Goal: Task Accomplishment & Management: Manage account settings

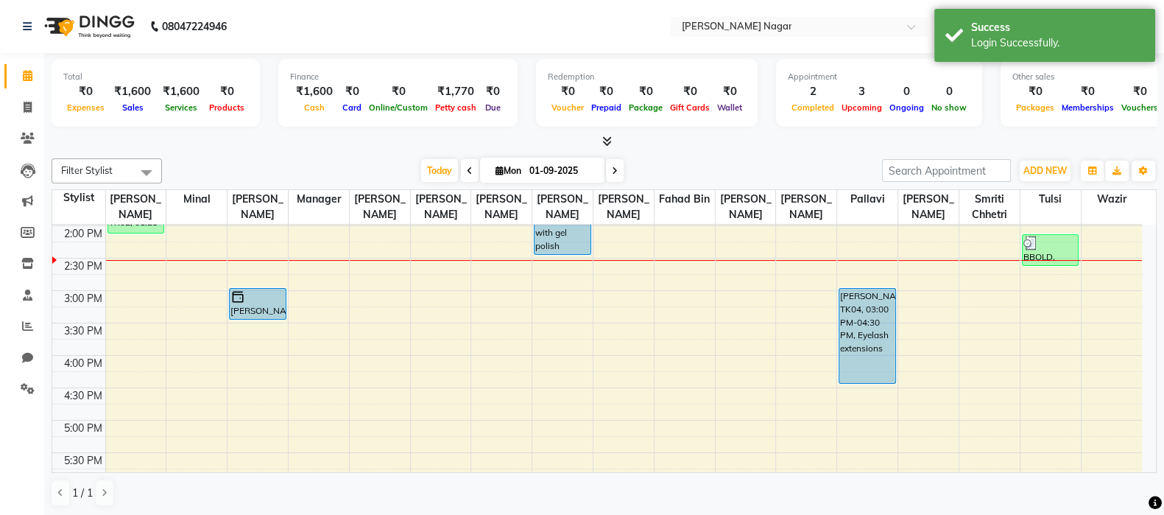
click at [447, 160] on span "Today" at bounding box center [439, 170] width 37 height 23
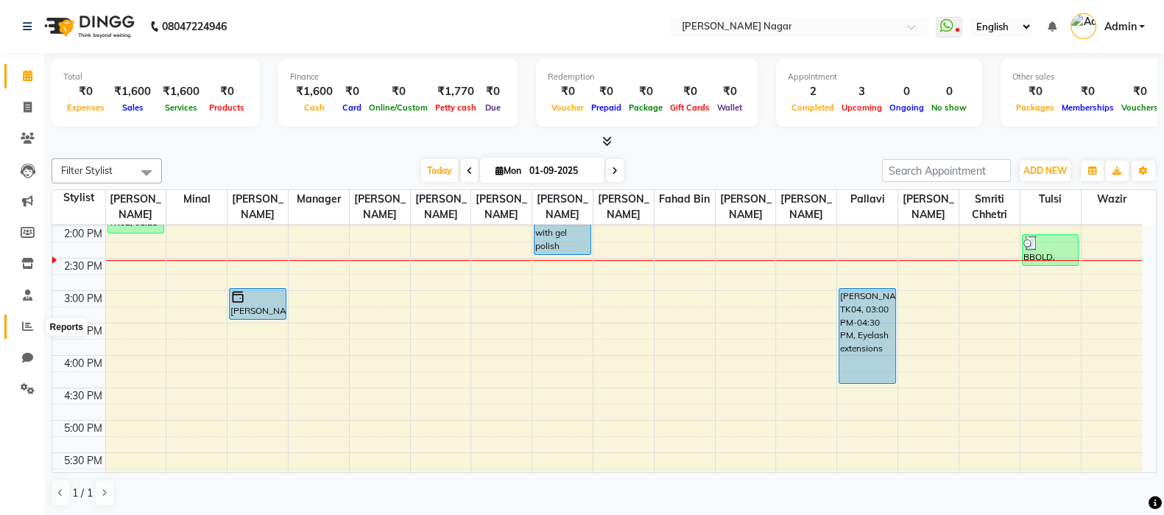
click at [23, 331] on icon at bounding box center [27, 325] width 11 height 11
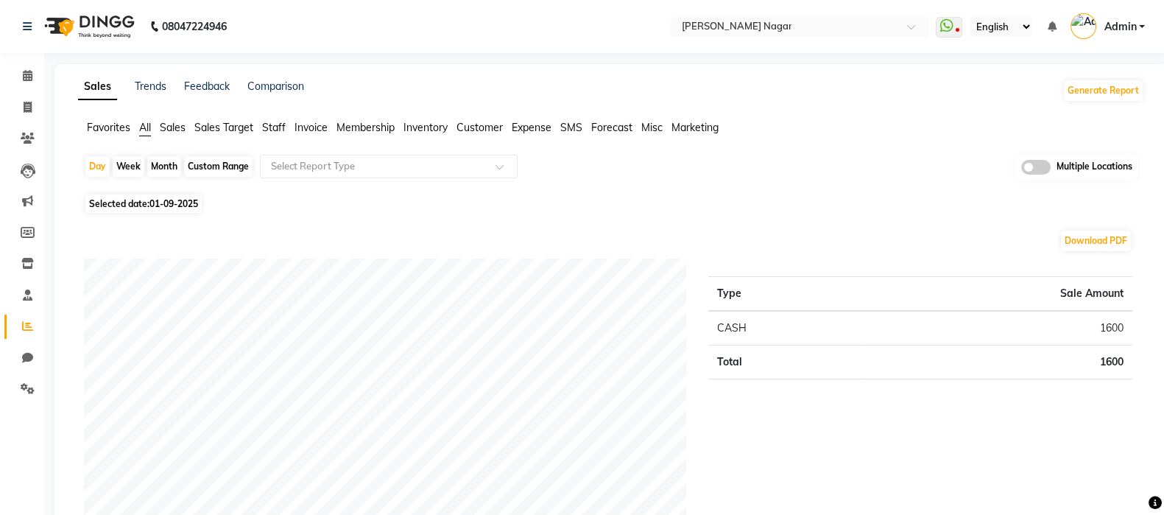
click at [155, 209] on span "Selected date: [DATE]" at bounding box center [143, 203] width 116 height 18
select select "9"
select select "2025"
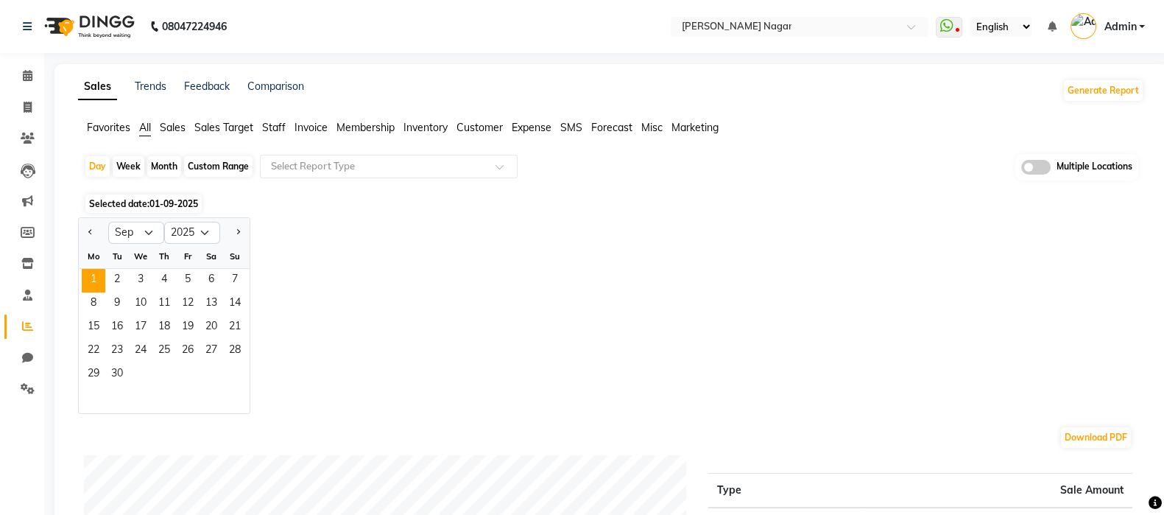
click at [95, 231] on button "Previous month" at bounding box center [91, 233] width 12 height 24
select select "8"
click at [227, 370] on span "31" at bounding box center [235, 375] width 24 height 24
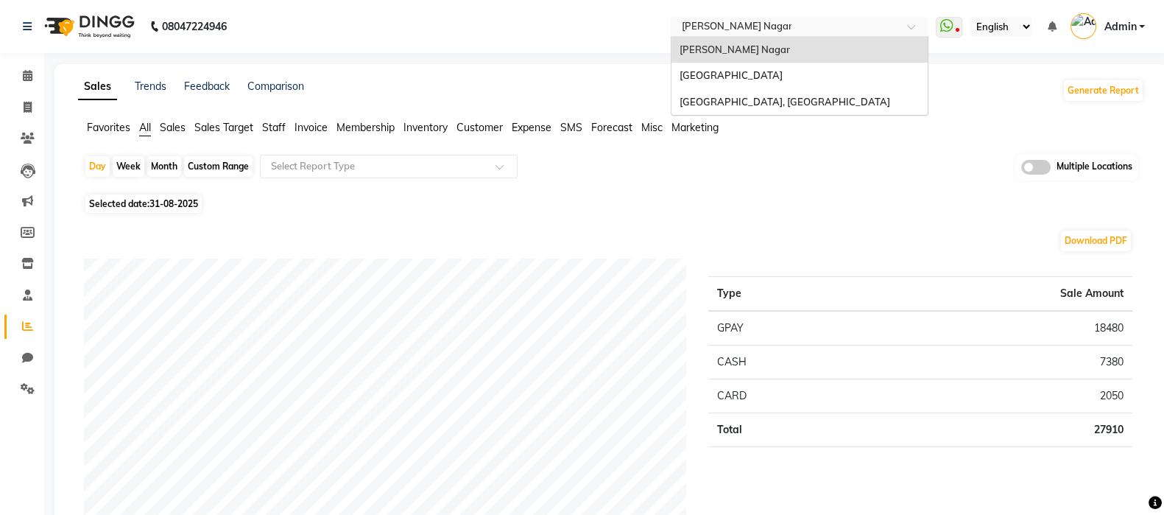
click at [769, 28] on input "text" at bounding box center [785, 28] width 214 height 15
click at [766, 69] on span "[GEOGRAPHIC_DATA]" at bounding box center [730, 75] width 103 height 12
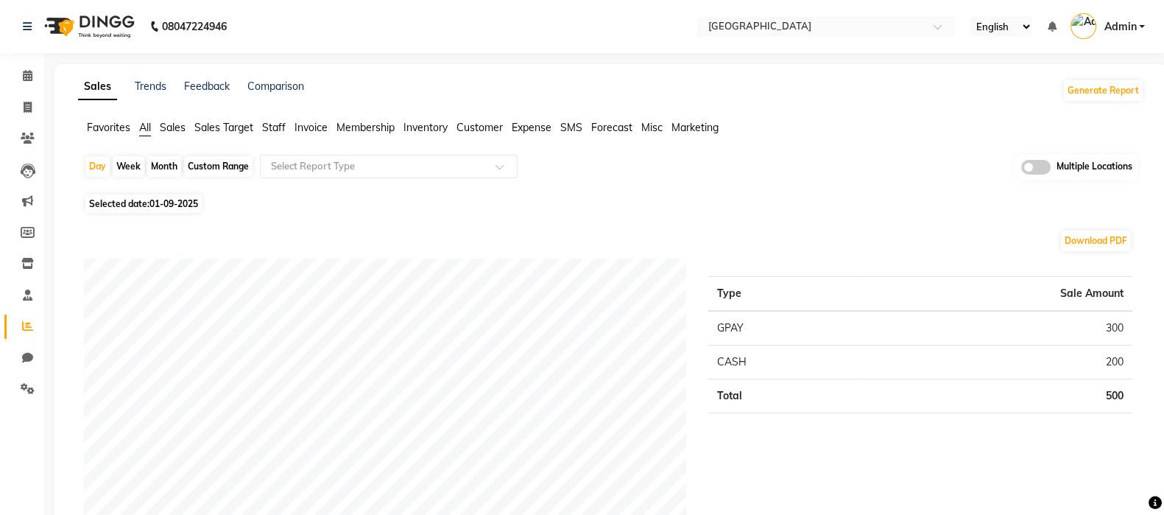
click at [187, 205] on span "01-09-2025" at bounding box center [173, 203] width 49 height 11
select select "9"
select select "2025"
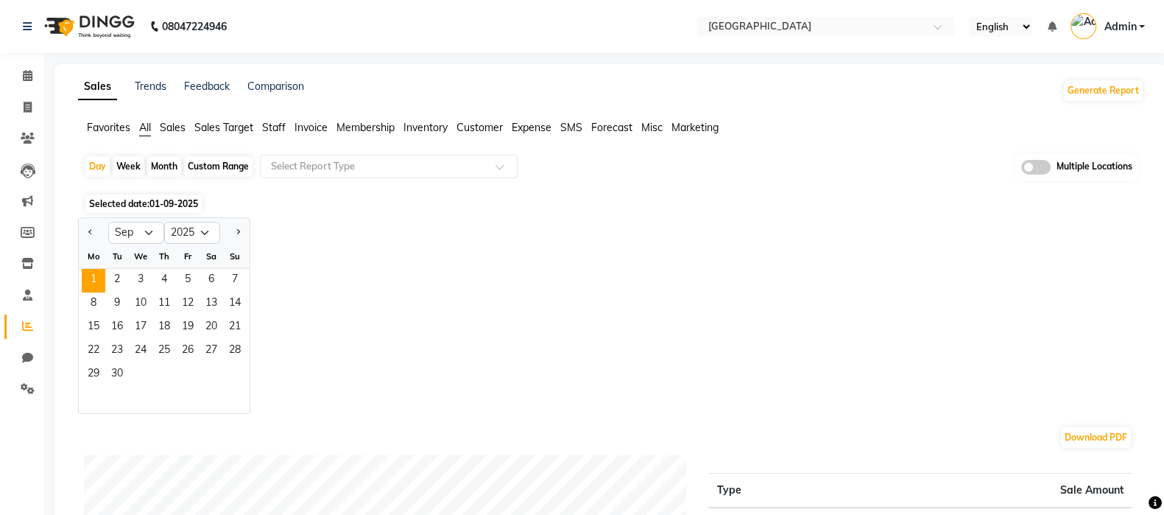
click at [88, 242] on button "Previous month" at bounding box center [91, 233] width 12 height 24
select select "8"
click at [243, 373] on span "31" at bounding box center [235, 375] width 24 height 24
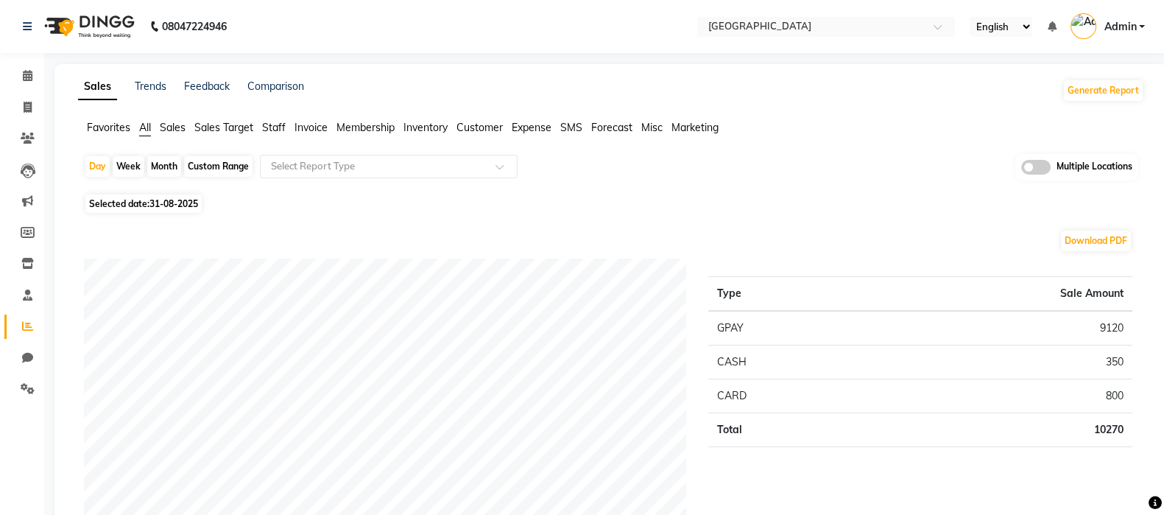
click at [186, 202] on span "31-08-2025" at bounding box center [173, 203] width 49 height 11
select select "8"
select select "2025"
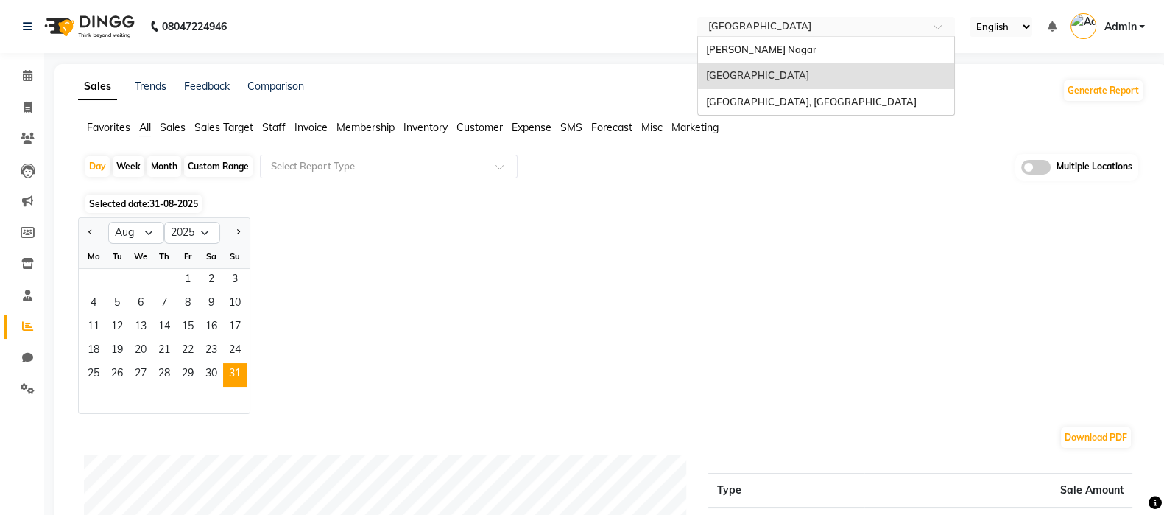
drag, startPoint x: 816, startPoint y: 30, endPoint x: 796, endPoint y: 105, distance: 77.2
click at [796, 37] on ng-select "Select Location × Bbold Mg Road, Mg Road Bbold Mahavir, Mahavir Nagar Bbold Mg …" at bounding box center [826, 27] width 258 height 20
click at [796, 105] on span "[GEOGRAPHIC_DATA], [GEOGRAPHIC_DATA]" at bounding box center [810, 102] width 211 height 12
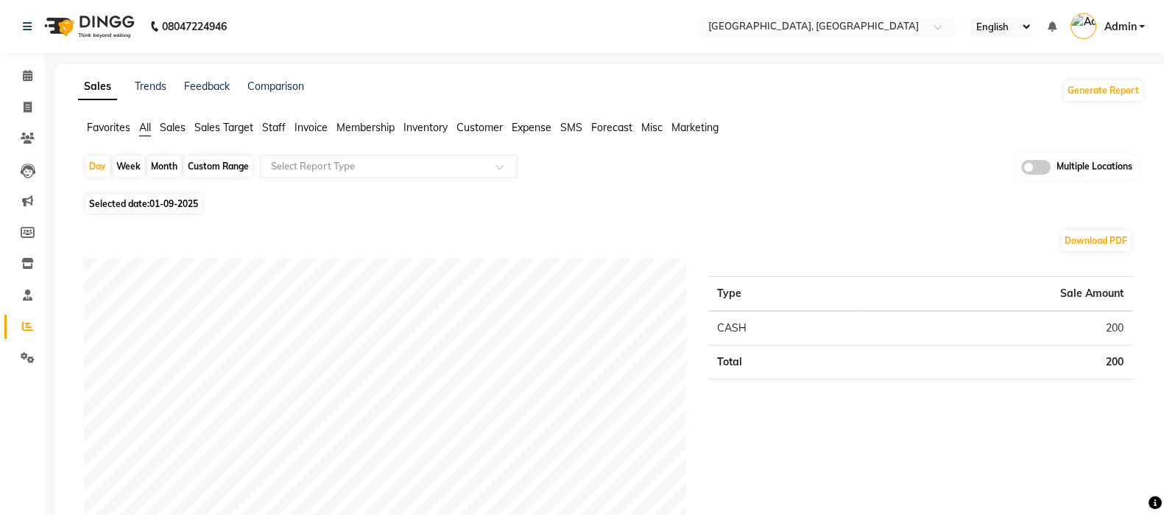
click at [157, 206] on span "01-09-2025" at bounding box center [173, 203] width 49 height 11
select select "9"
select select "2025"
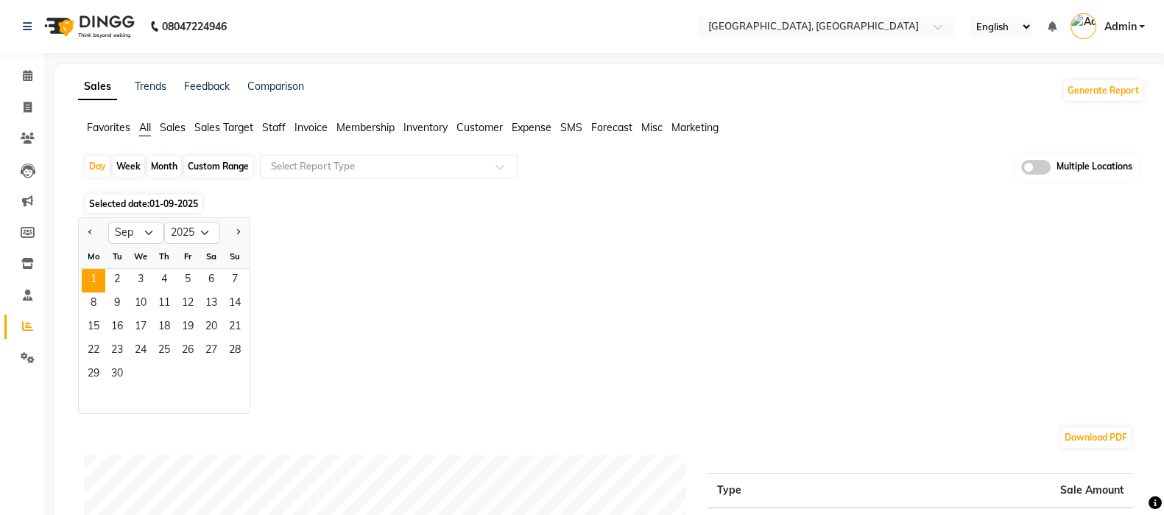
click at [91, 234] on button "Previous month" at bounding box center [91, 233] width 12 height 24
select select "8"
click at [230, 364] on span "31" at bounding box center [235, 375] width 24 height 24
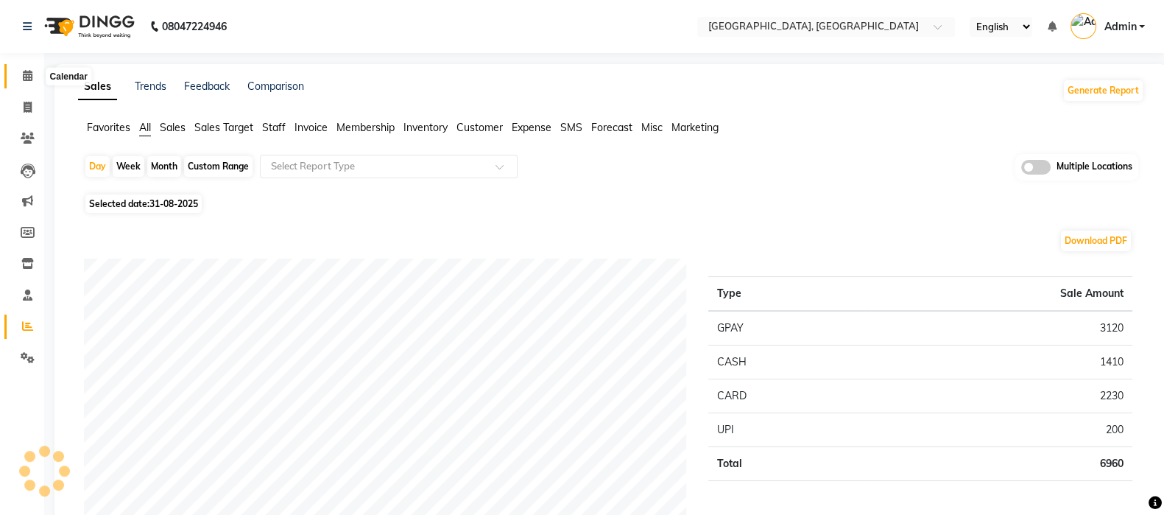
click at [20, 74] on span at bounding box center [28, 76] width 26 height 17
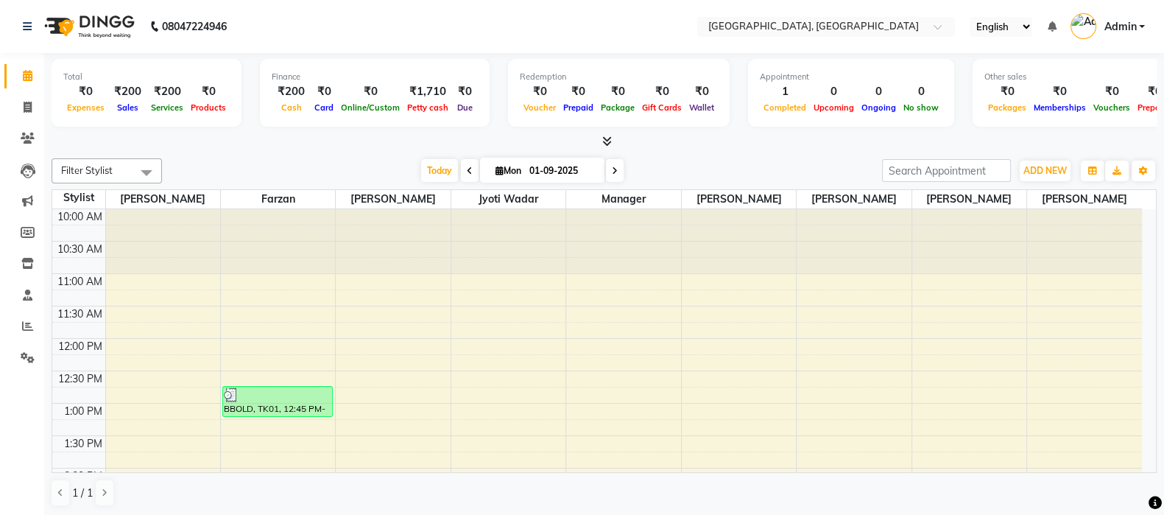
click at [441, 170] on span "Today" at bounding box center [439, 170] width 37 height 23
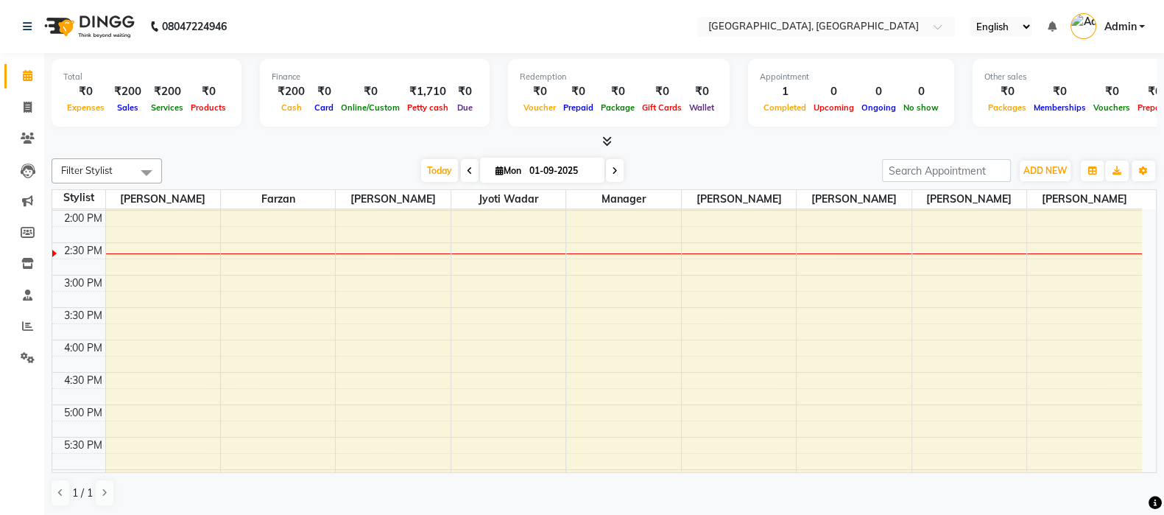
click at [433, 172] on span "Today" at bounding box center [439, 170] width 37 height 23
click at [433, 165] on span "Today" at bounding box center [439, 170] width 37 height 23
click at [1140, 29] on link "Admin" at bounding box center [1107, 27] width 74 height 24
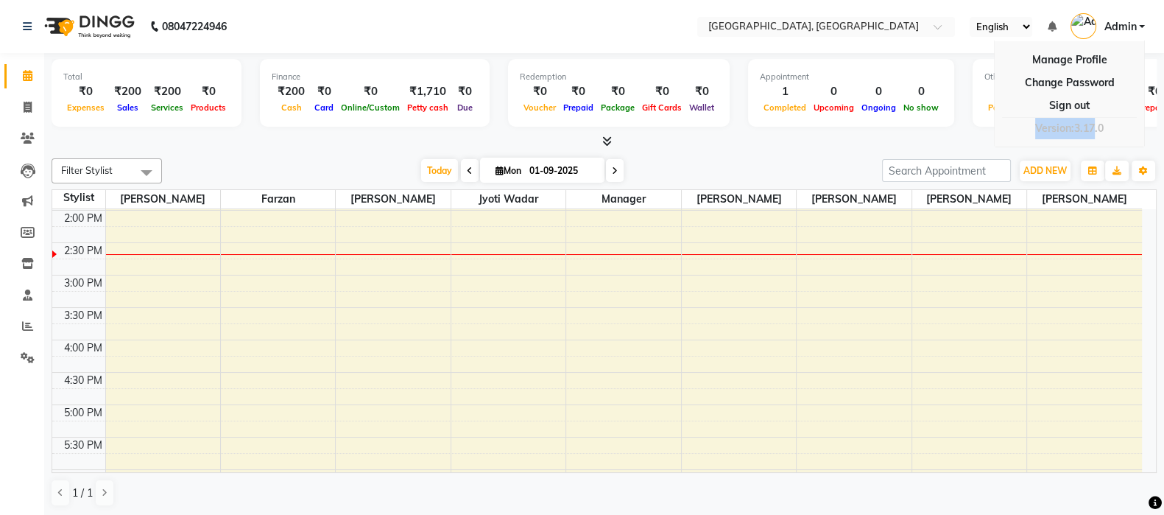
drag, startPoint x: 1087, startPoint y: 116, endPoint x: 1099, endPoint y: 108, distance: 14.3
click at [1099, 108] on li "Manage Profile Change Password Sign out Version:3.17.0" at bounding box center [1069, 93] width 149 height 105
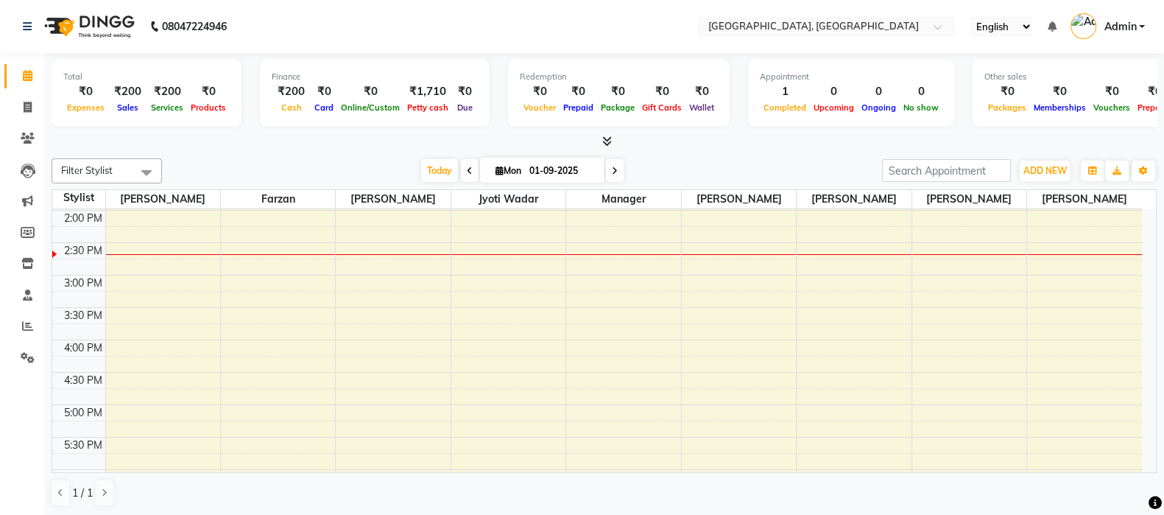
click at [1099, 108] on span "Vouchers" at bounding box center [1112, 107] width 44 height 10
drag, startPoint x: 1133, startPoint y: 19, endPoint x: 1104, endPoint y: 36, distance: 34.0
click at [1104, 36] on link "Admin" at bounding box center [1107, 27] width 74 height 24
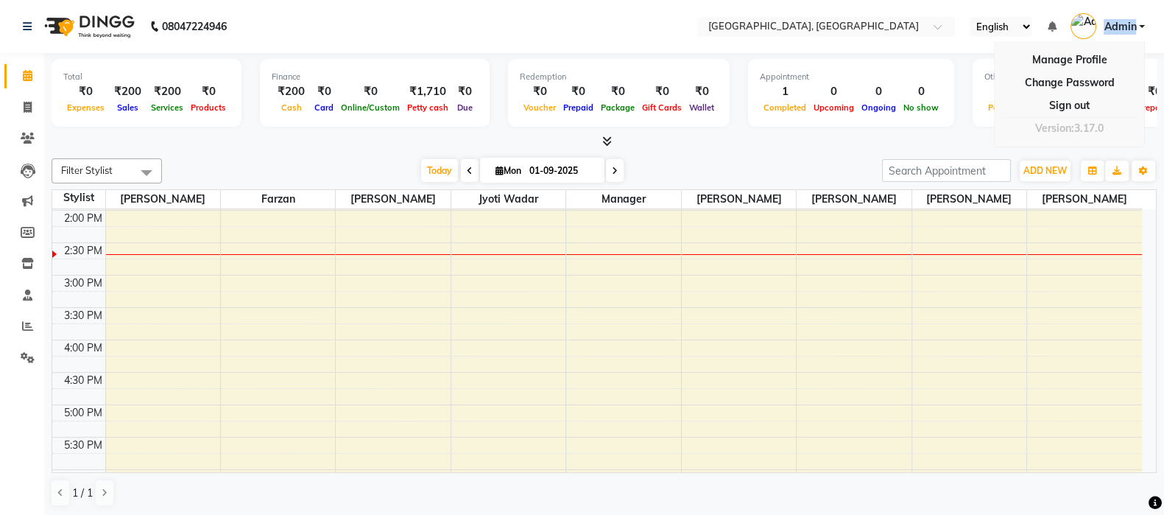
click at [1104, 36] on link "Admin" at bounding box center [1107, 27] width 74 height 24
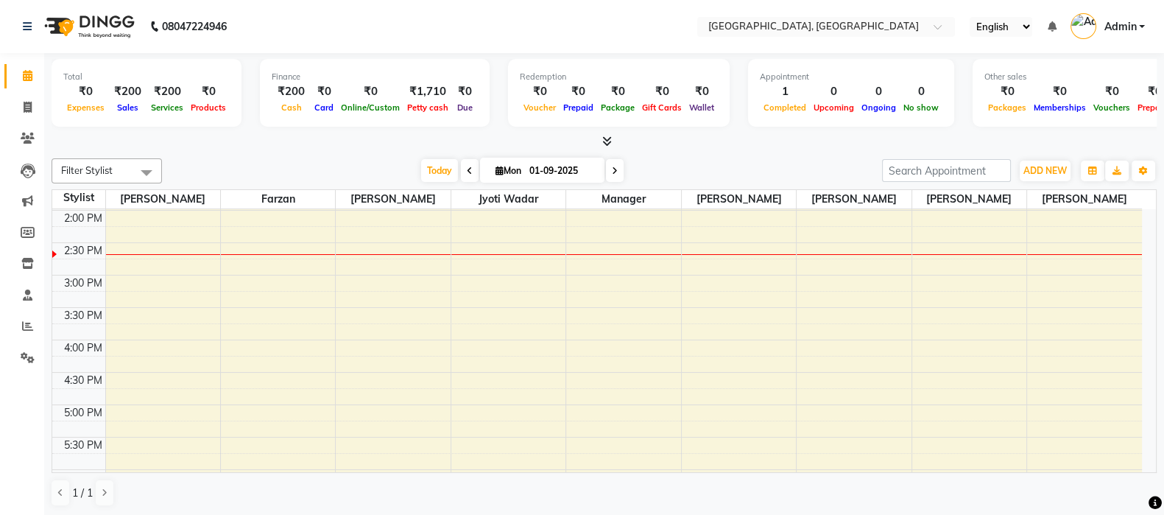
click at [1120, 32] on span "Admin" at bounding box center [1120, 26] width 32 height 15
click at [1088, 94] on link "Sign out" at bounding box center [1069, 105] width 135 height 23
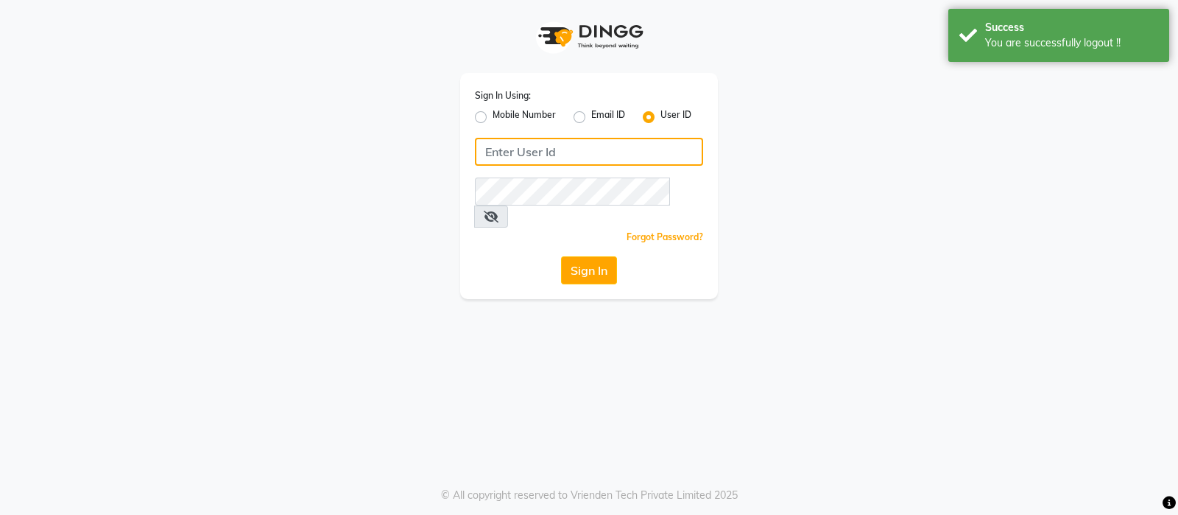
click at [652, 138] on input "Username" at bounding box center [589, 152] width 228 height 28
type input "b"
click at [489, 127] on div "Sign In Using: Mobile Number Email ID User ID Remember me Forgot Password? Sign…" at bounding box center [589, 186] width 258 height 226
click at [480, 127] on div "Sign In Using: Mobile Number Email ID User ID Remember me Forgot Password? Sign…" at bounding box center [589, 186] width 258 height 226
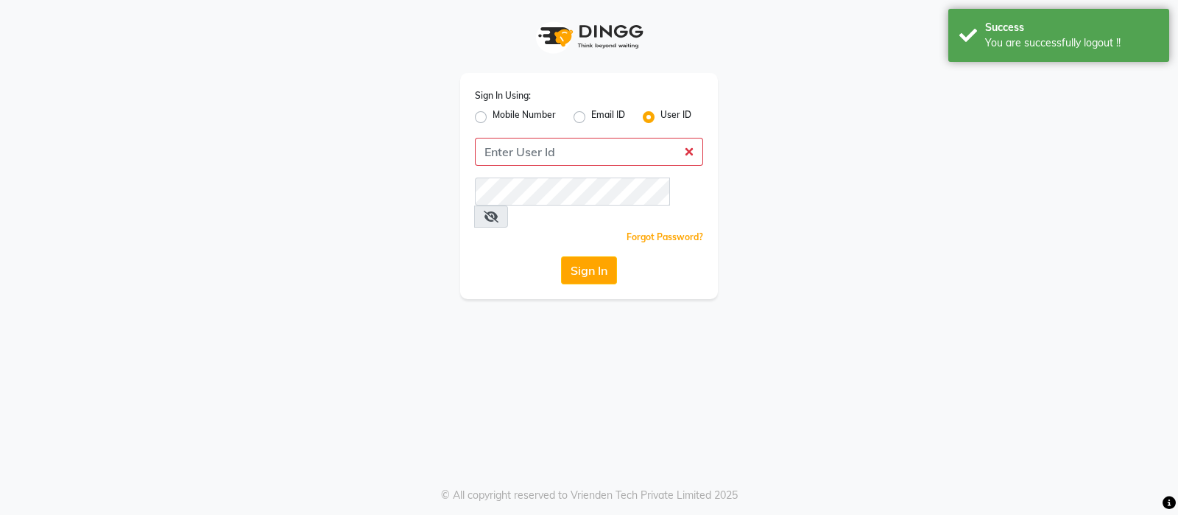
click at [480, 126] on div "Mobile Number" at bounding box center [515, 117] width 81 height 18
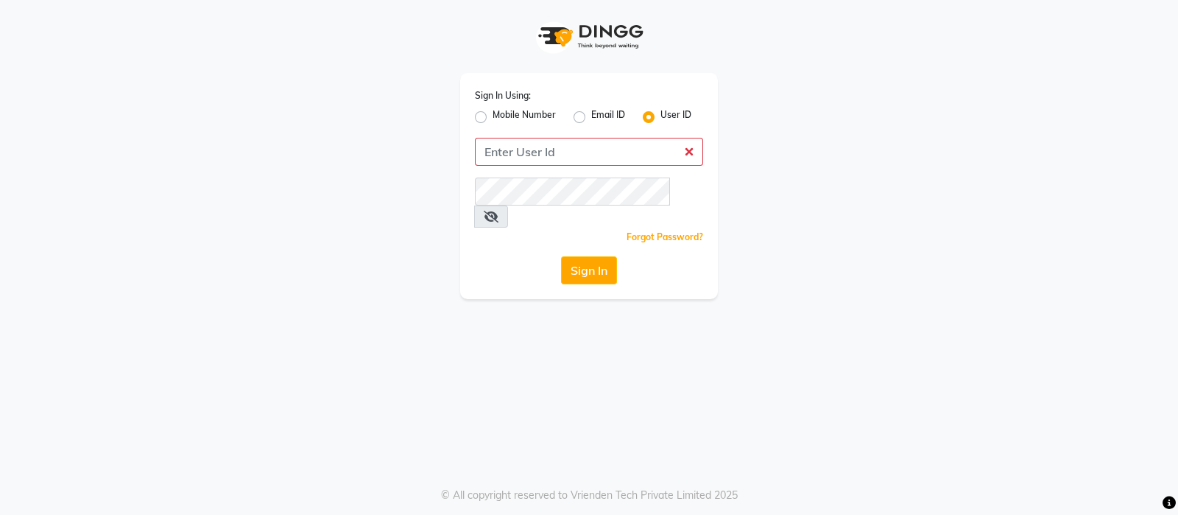
click at [485, 110] on div "Mobile Number" at bounding box center [515, 117] width 81 height 18
click at [493, 114] on label "Mobile Number" at bounding box center [524, 117] width 63 height 18
click at [493, 114] on input "Mobile Number" at bounding box center [498, 113] width 10 height 10
radio input "true"
radio input "false"
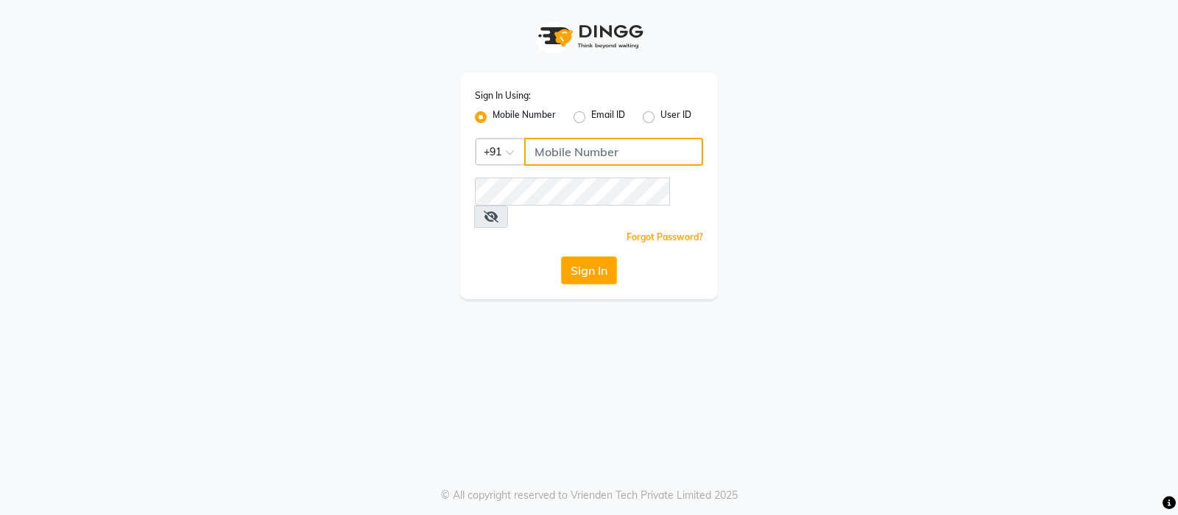
click at [563, 140] on input "Username" at bounding box center [613, 152] width 179 height 28
type input "9987871019"
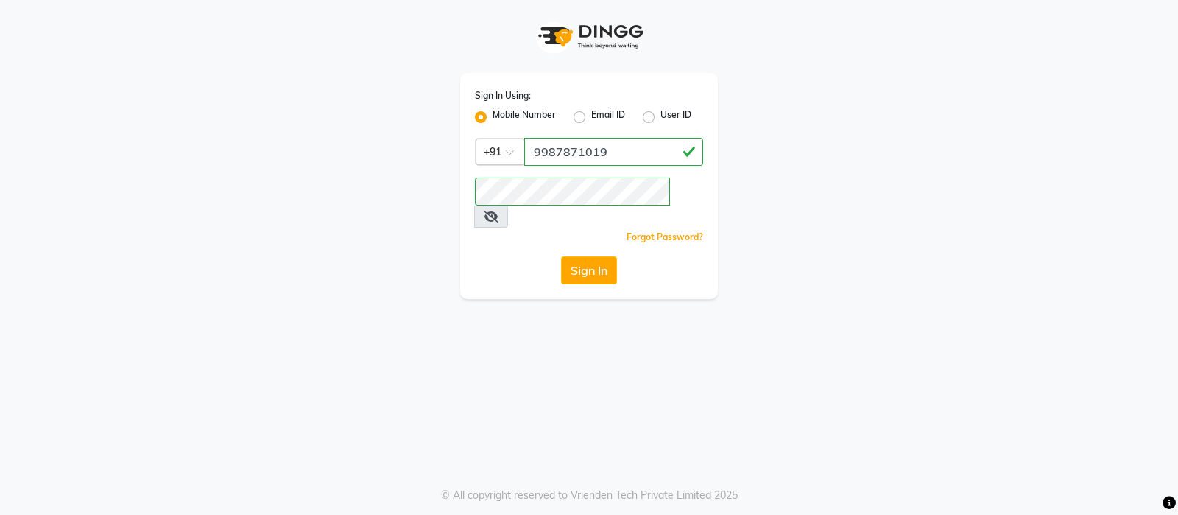
click at [498, 211] on icon at bounding box center [491, 217] width 15 height 12
click at [561, 256] on button "Sign In" at bounding box center [589, 270] width 56 height 28
